Goal: Information Seeking & Learning: Learn about a topic

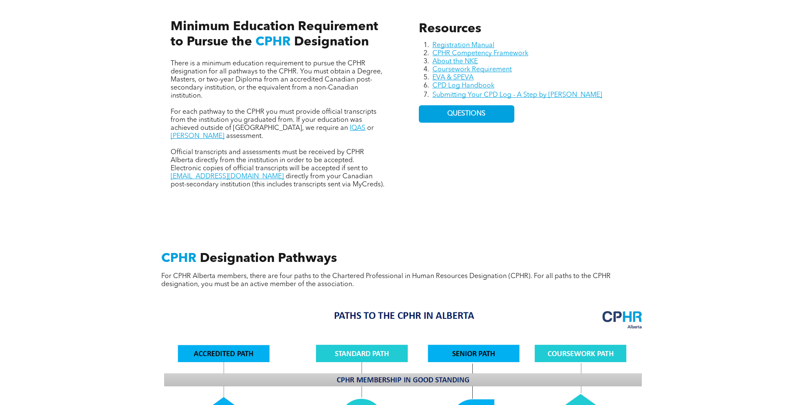
scroll to position [340, 0]
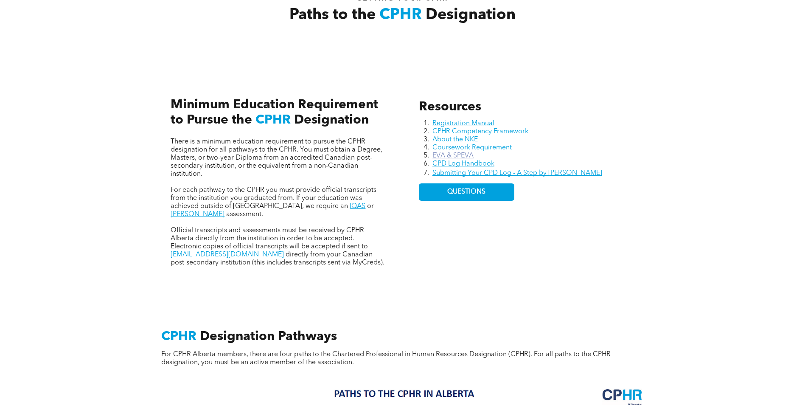
click at [447, 154] on link "EVA & SPEVA" at bounding box center [453, 155] width 41 height 7
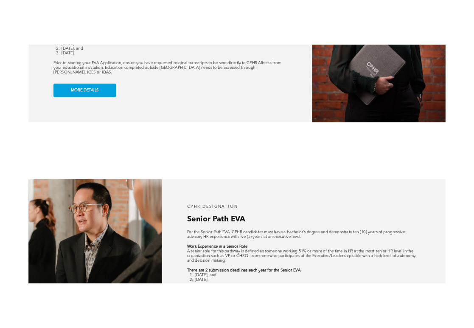
scroll to position [977, 0]
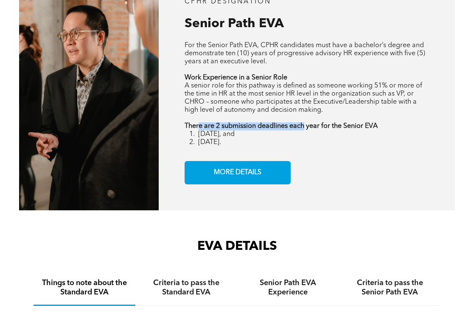
drag, startPoint x: 222, startPoint y: 128, endPoint x: 303, endPoint y: 128, distance: 81.5
click at [303, 128] on strong "There are 2 submission deadlines each year for the Senior EVA" at bounding box center [281, 126] width 193 height 7
drag, startPoint x: 303, startPoint y: 128, endPoint x: 326, endPoint y: 135, distance: 24.3
click at [326, 136] on li "[DATE], and" at bounding box center [313, 134] width 230 height 8
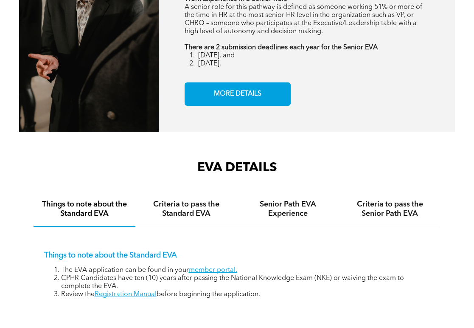
scroll to position [1231, 0]
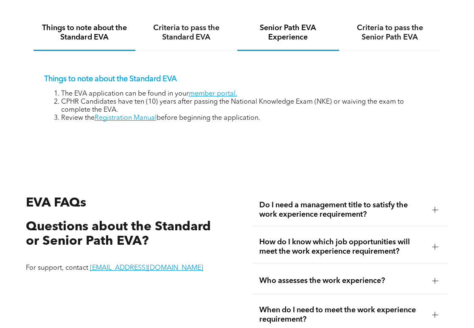
click at [293, 39] on h4 "Senior Path EVA Experience" at bounding box center [288, 32] width 87 height 19
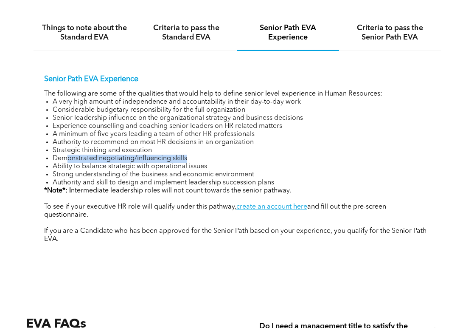
drag, startPoint x: 69, startPoint y: 156, endPoint x: 194, endPoint y: 156, distance: 125.2
click at [194, 156] on li "Demonstrated negotiating/influencing skills" at bounding box center [242, 159] width 378 height 8
drag, startPoint x: 194, startPoint y: 156, endPoint x: 190, endPoint y: 158, distance: 5.0
click at [203, 156] on li "Demonstrated negotiating/influencing skills" at bounding box center [242, 159] width 378 height 8
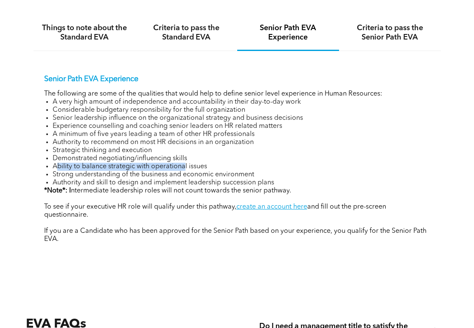
drag, startPoint x: 55, startPoint y: 164, endPoint x: 183, endPoint y: 168, distance: 128.3
click at [183, 168] on li "Ability to balance strategic with operational issues" at bounding box center [242, 167] width 378 height 8
drag, startPoint x: 183, startPoint y: 168, endPoint x: 109, endPoint y: 172, distance: 74.4
click at [116, 172] on li "Strong understanding of the business and economic environment" at bounding box center [242, 175] width 378 height 8
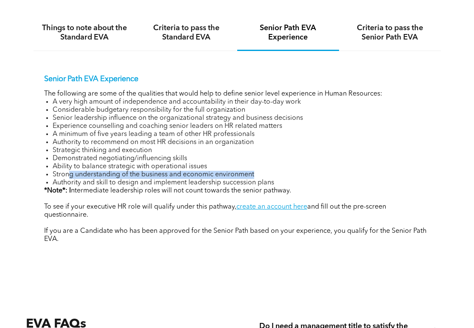
drag, startPoint x: 69, startPoint y: 172, endPoint x: 255, endPoint y: 172, distance: 185.5
click at [255, 172] on li "Strong understanding of the business and economic environment" at bounding box center [242, 175] width 378 height 8
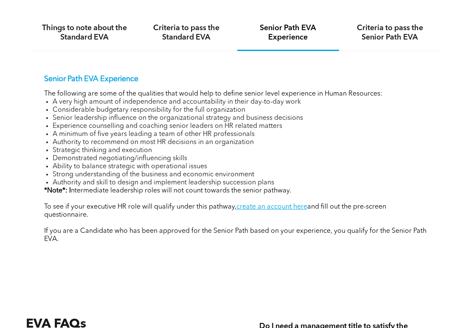
drag, startPoint x: 255, startPoint y: 172, endPoint x: 131, endPoint y: 185, distance: 124.3
click at [166, 181] on li "Authority and skill to design and implement leadership succession plans" at bounding box center [242, 183] width 378 height 8
drag, startPoint x: 88, startPoint y: 182, endPoint x: 226, endPoint y: 183, distance: 138.4
click at [226, 183] on li "Authority and skill to design and implement leadership succession plans" at bounding box center [242, 183] width 378 height 8
click at [70, 190] on strong "*Note*: I" at bounding box center [57, 190] width 27 height 7
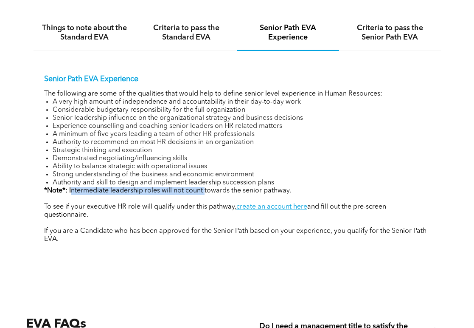
drag, startPoint x: 73, startPoint y: 189, endPoint x: 205, endPoint y: 189, distance: 132.9
click at [205, 189] on p "*Note*: I ntermediate leadership roles will not count towards the senior pathwa…" at bounding box center [237, 191] width 386 height 8
drag, startPoint x: 205, startPoint y: 189, endPoint x: 164, endPoint y: 207, distance: 45.3
click at [164, 207] on p "To see if your executive HR role will qualify under this pathway, create an acc…" at bounding box center [237, 211] width 386 height 16
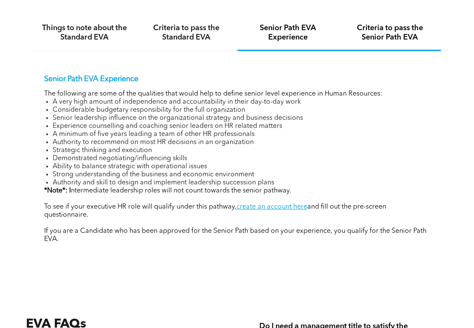
click at [387, 34] on h4 "Criteria to pass the Senior Path EVA" at bounding box center [390, 32] width 87 height 19
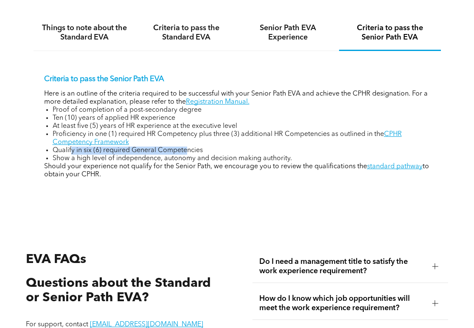
drag, startPoint x: 71, startPoint y: 149, endPoint x: 187, endPoint y: 149, distance: 115.9
click at [187, 149] on li "Qualify in six (6) required General Competencies" at bounding box center [242, 150] width 378 height 8
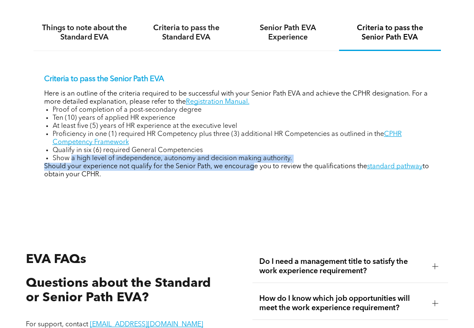
drag, startPoint x: 127, startPoint y: 158, endPoint x: 254, endPoint y: 163, distance: 127.9
click at [254, 163] on div "Criteria to pass the Senior Path EVA Here is an outline of the criteria require…" at bounding box center [237, 126] width 386 height 104
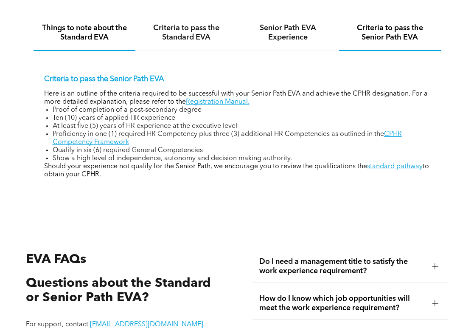
click at [81, 35] on h4 "Things to note about the Standard EVA" at bounding box center [84, 32] width 87 height 19
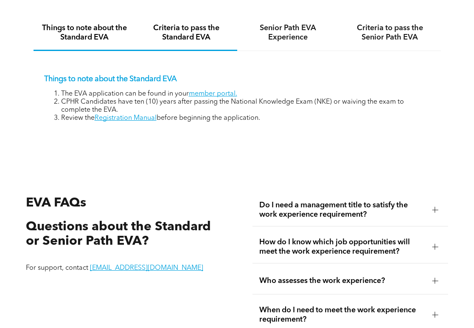
click at [186, 34] on h4 "Criteria to pass the Standard EVA" at bounding box center [186, 32] width 87 height 19
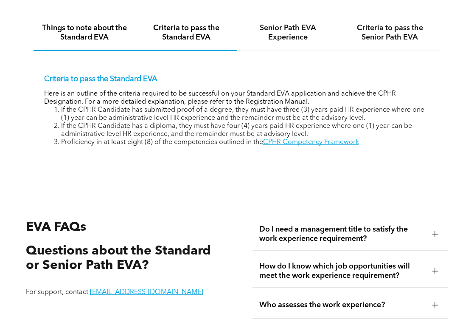
click at [101, 34] on h4 "Things to note about the Standard EVA" at bounding box center [84, 32] width 87 height 19
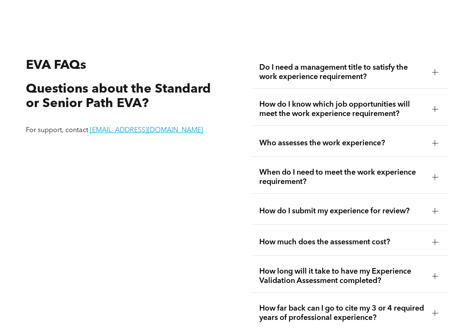
scroll to position [1401, 0]
